Goal: Check status: Check status

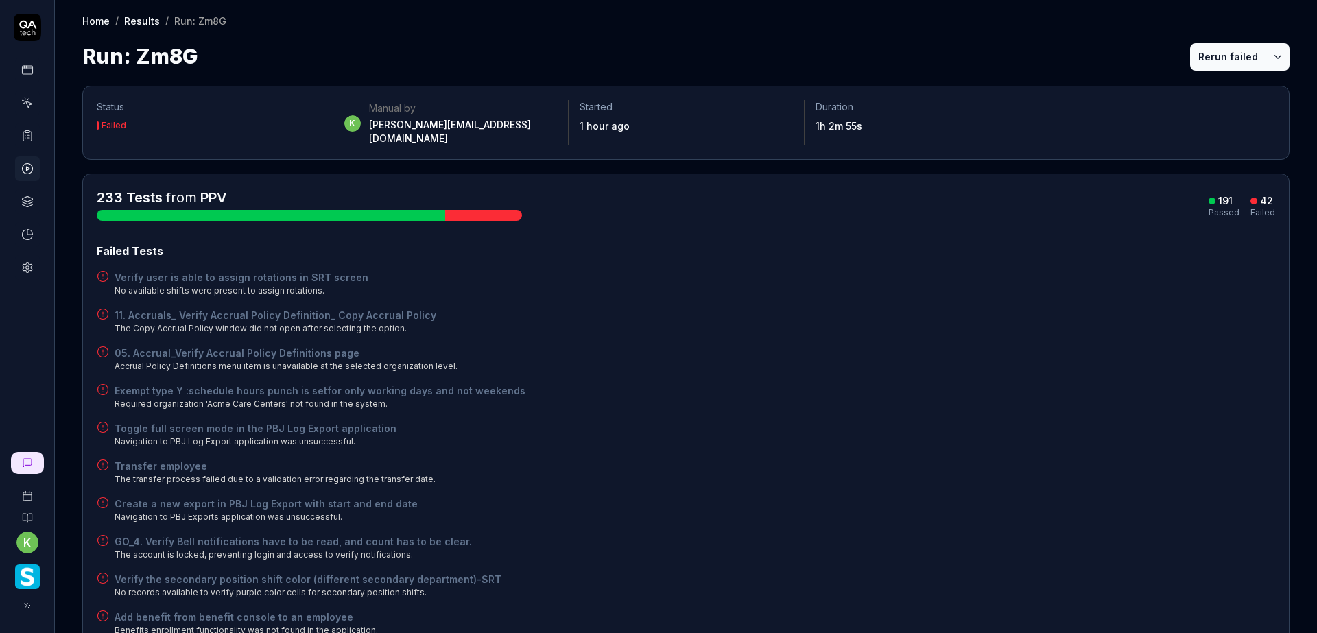
click at [988, 244] on div "Failed Tests" at bounding box center [686, 251] width 1178 height 16
click at [1238, 62] on button "Rerun failed" at bounding box center [1228, 56] width 76 height 27
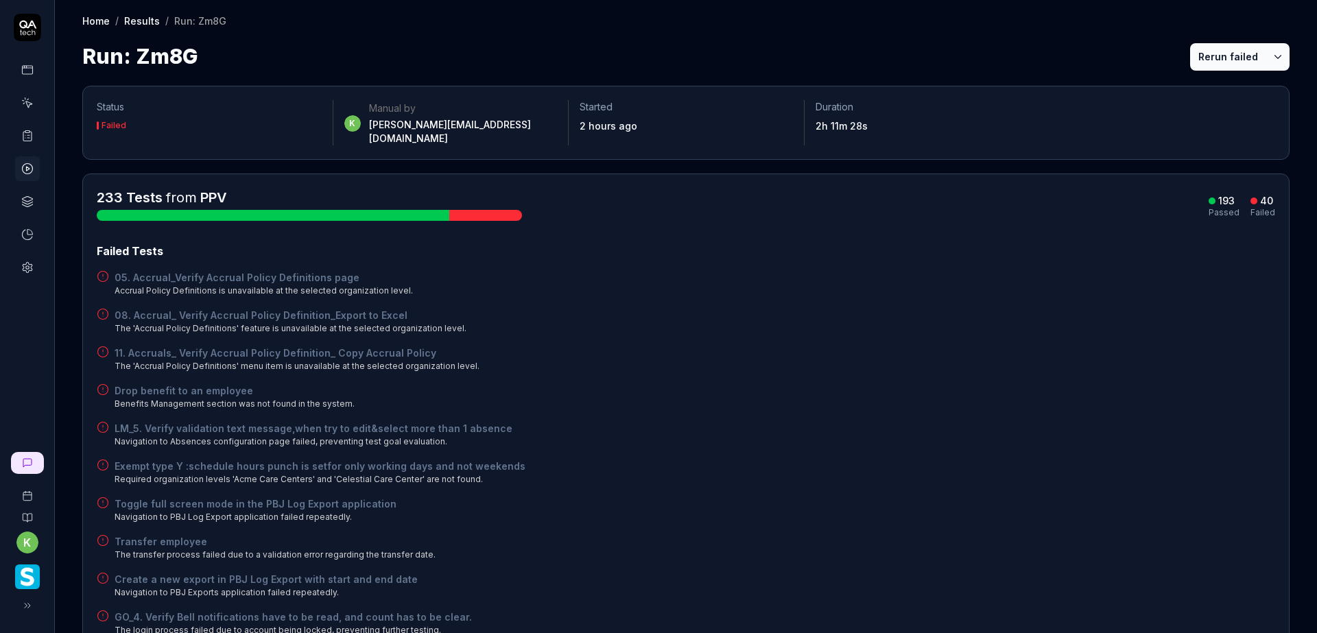
click at [948, 311] on div "08. Accrual_ Verify Accrual Policy Definition_Export to Excel The 'Accrual Poli…" at bounding box center [686, 321] width 1178 height 27
click at [1199, 47] on button "Rerun failed" at bounding box center [1228, 56] width 76 height 27
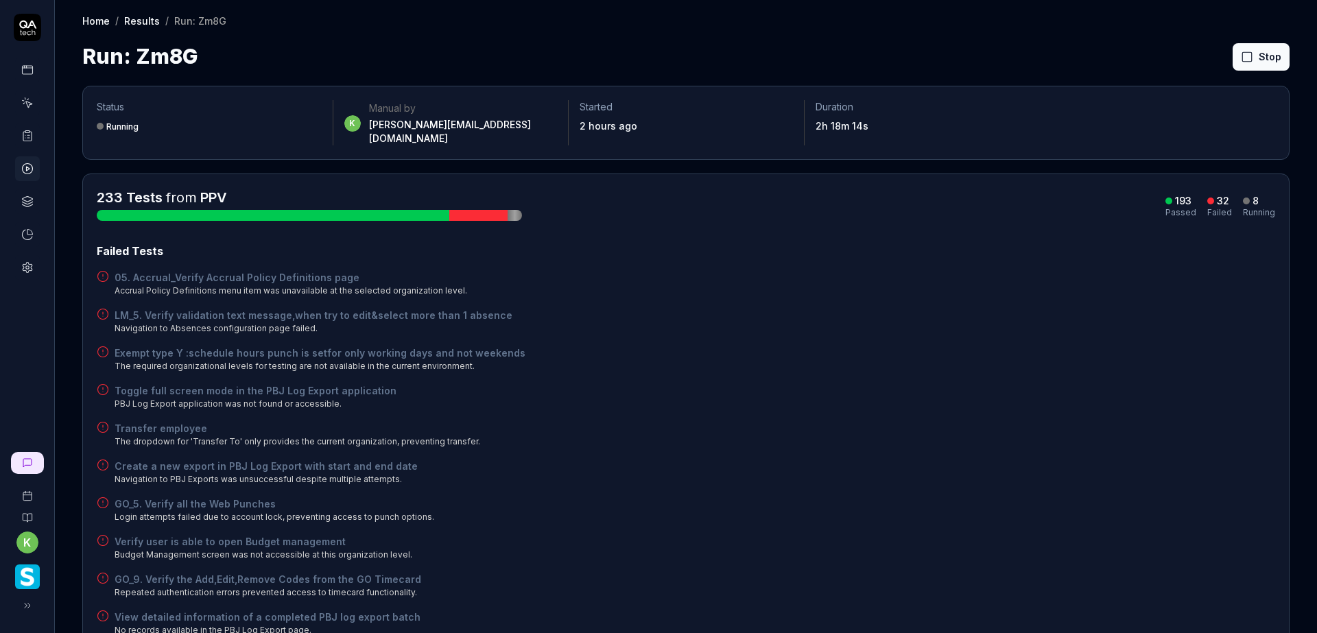
drag, startPoint x: 891, startPoint y: 390, endPoint x: 919, endPoint y: 342, distance: 55.0
click at [893, 390] on div "Toggle full screen mode in the PBJ Log Export application PBJ Log Export applic…" at bounding box center [686, 396] width 1178 height 27
click at [918, 273] on div "05. Accrual_Verify Accrual Policy Definitions page Accrual Policy Definitions m…" at bounding box center [686, 283] width 1178 height 27
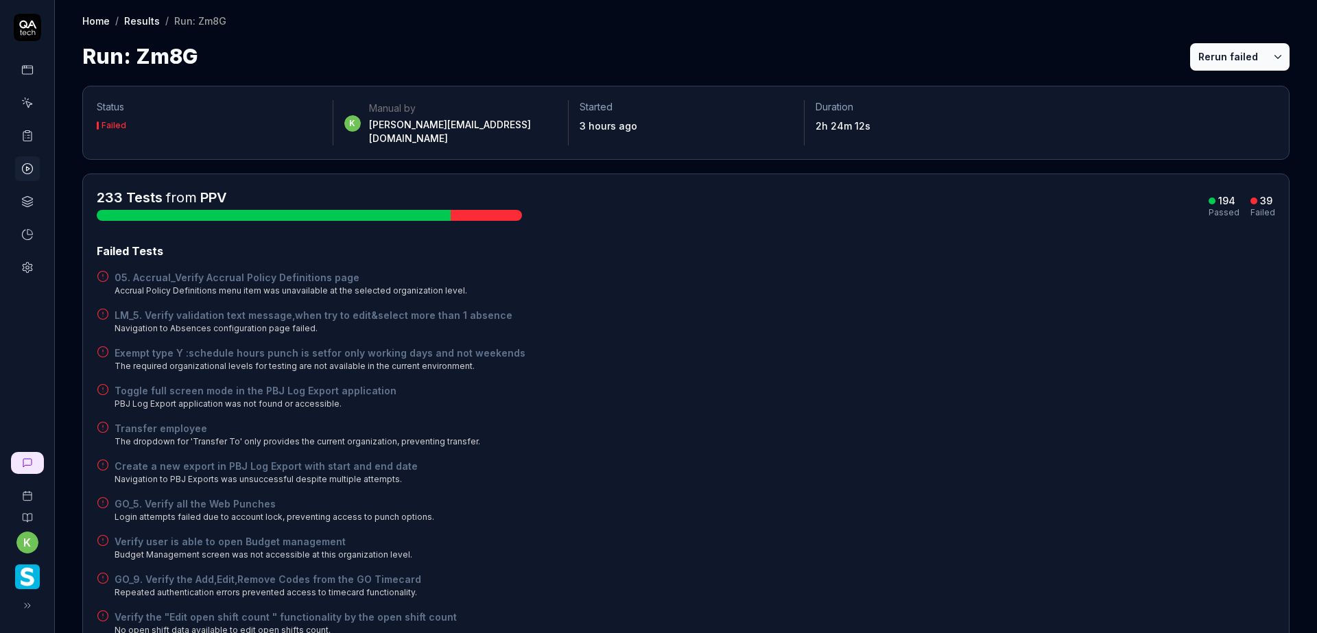
click at [1003, 42] on div "Run: Zm8G Rerun failed" at bounding box center [685, 56] width 1207 height 31
